Goal: Task Accomplishment & Management: Manage account settings

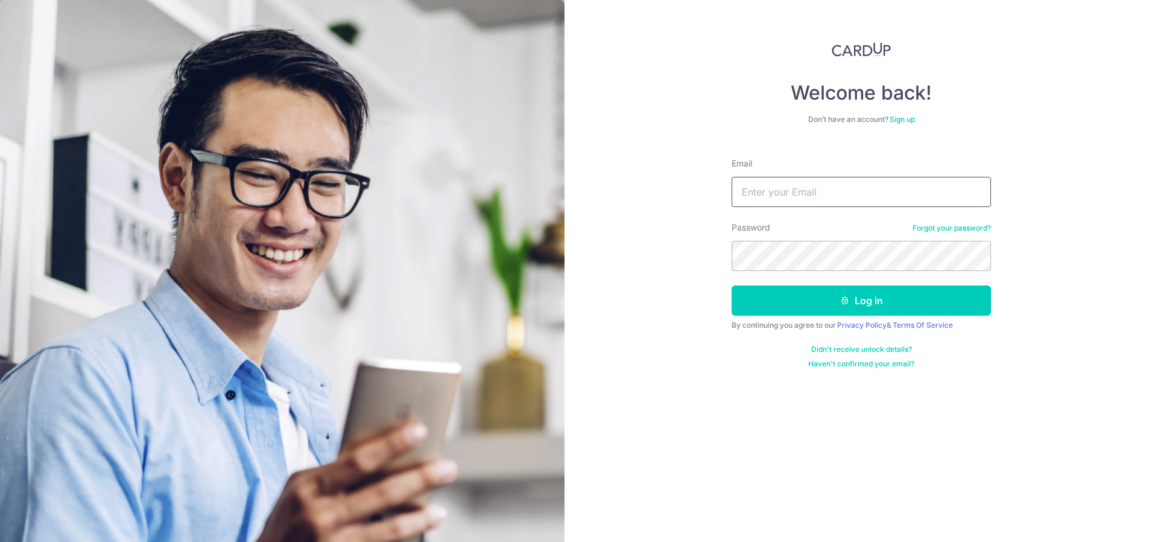
click at [758, 194] on input "Email" at bounding box center [861, 192] width 259 height 30
type input "[EMAIL_ADDRESS][DOMAIN_NAME]"
click at [732, 285] on button "Log in" at bounding box center [861, 300] width 259 height 30
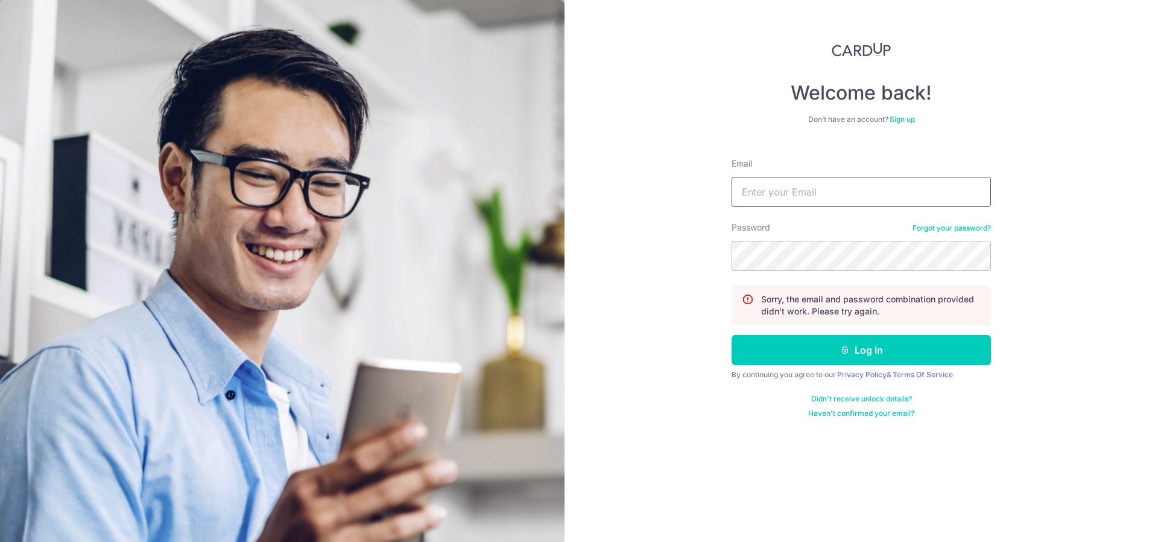
click at [806, 192] on input "Email" at bounding box center [861, 192] width 259 height 30
type input "[EMAIL_ADDRESS][DOMAIN_NAME]"
click at [732, 335] on button "Log in" at bounding box center [861, 350] width 259 height 30
